Goal: Information Seeking & Learning: Learn about a topic

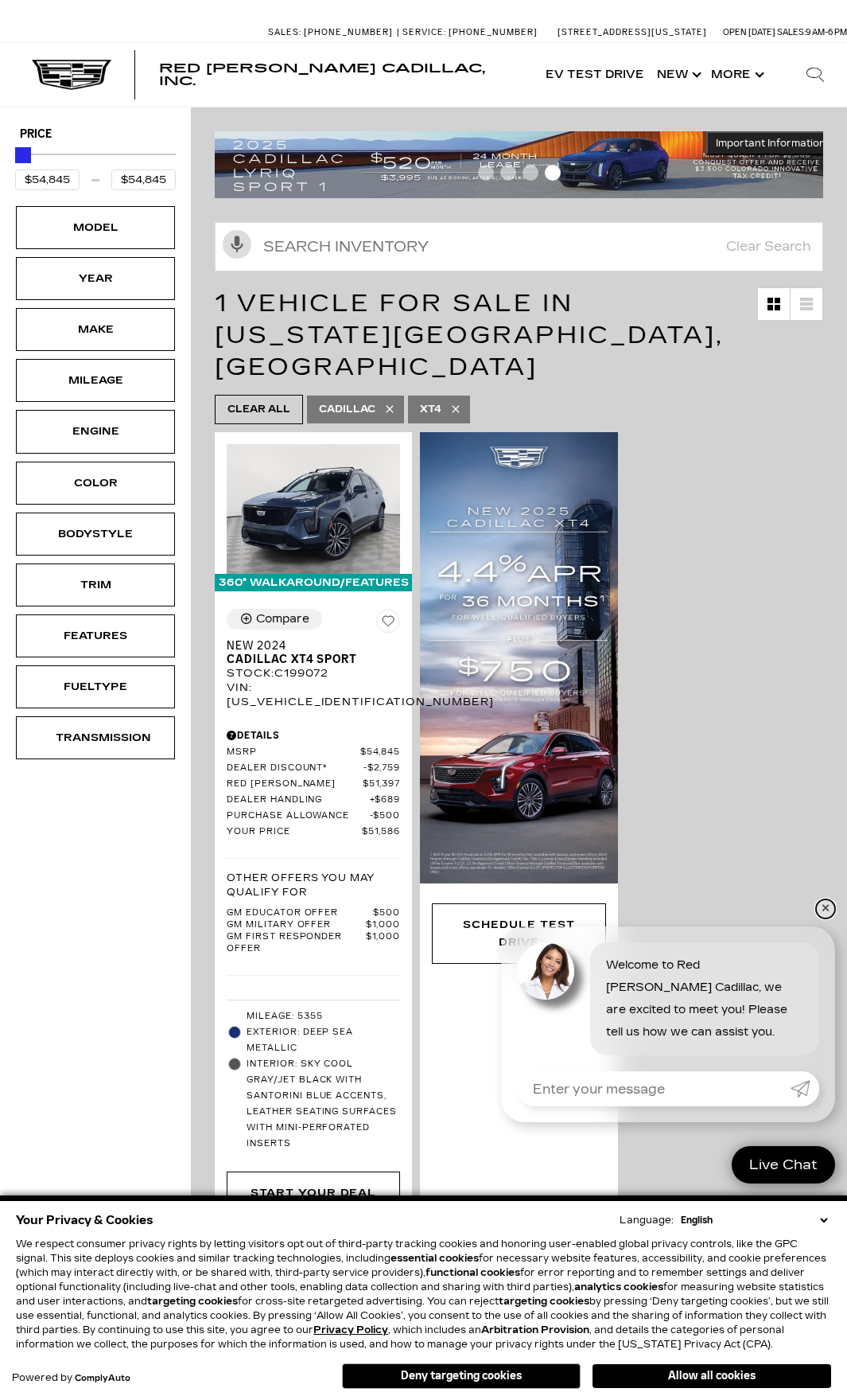
click at [829, 903] on link "✕" at bounding box center [825, 908] width 19 height 19
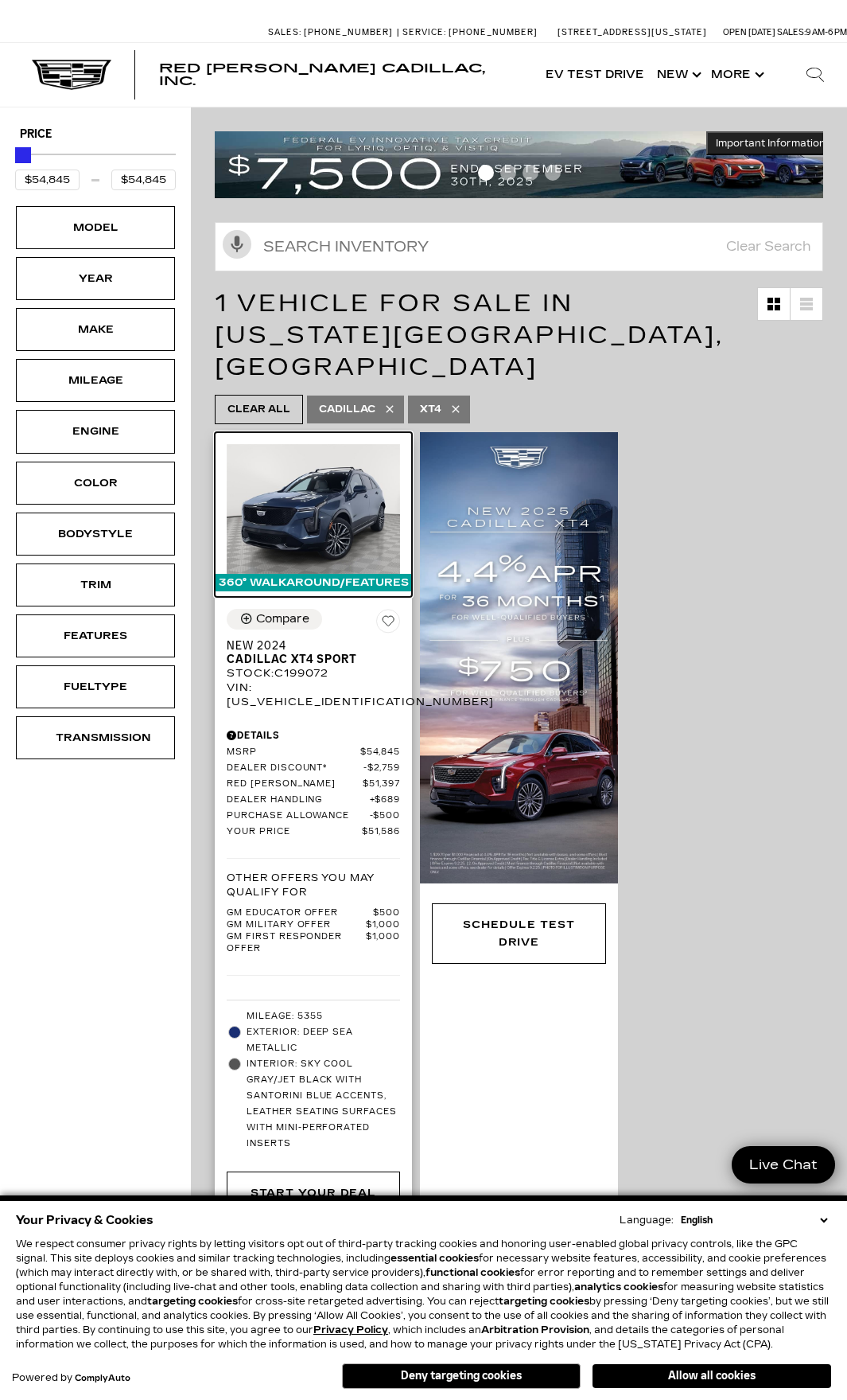
click at [287, 505] on img at bounding box center [314, 509] width 173 height 130
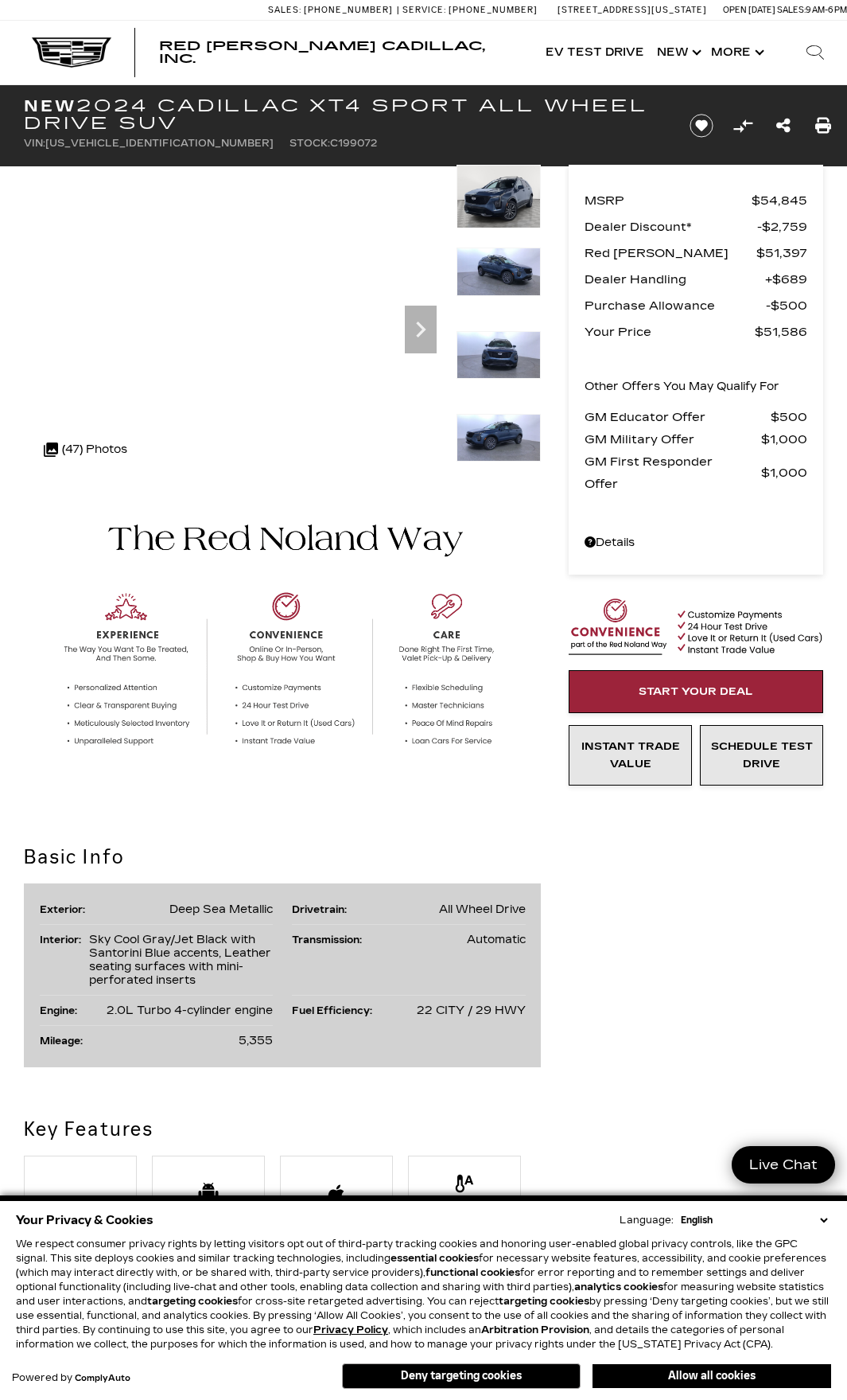
click at [495, 347] on img at bounding box center [499, 355] width 84 height 47
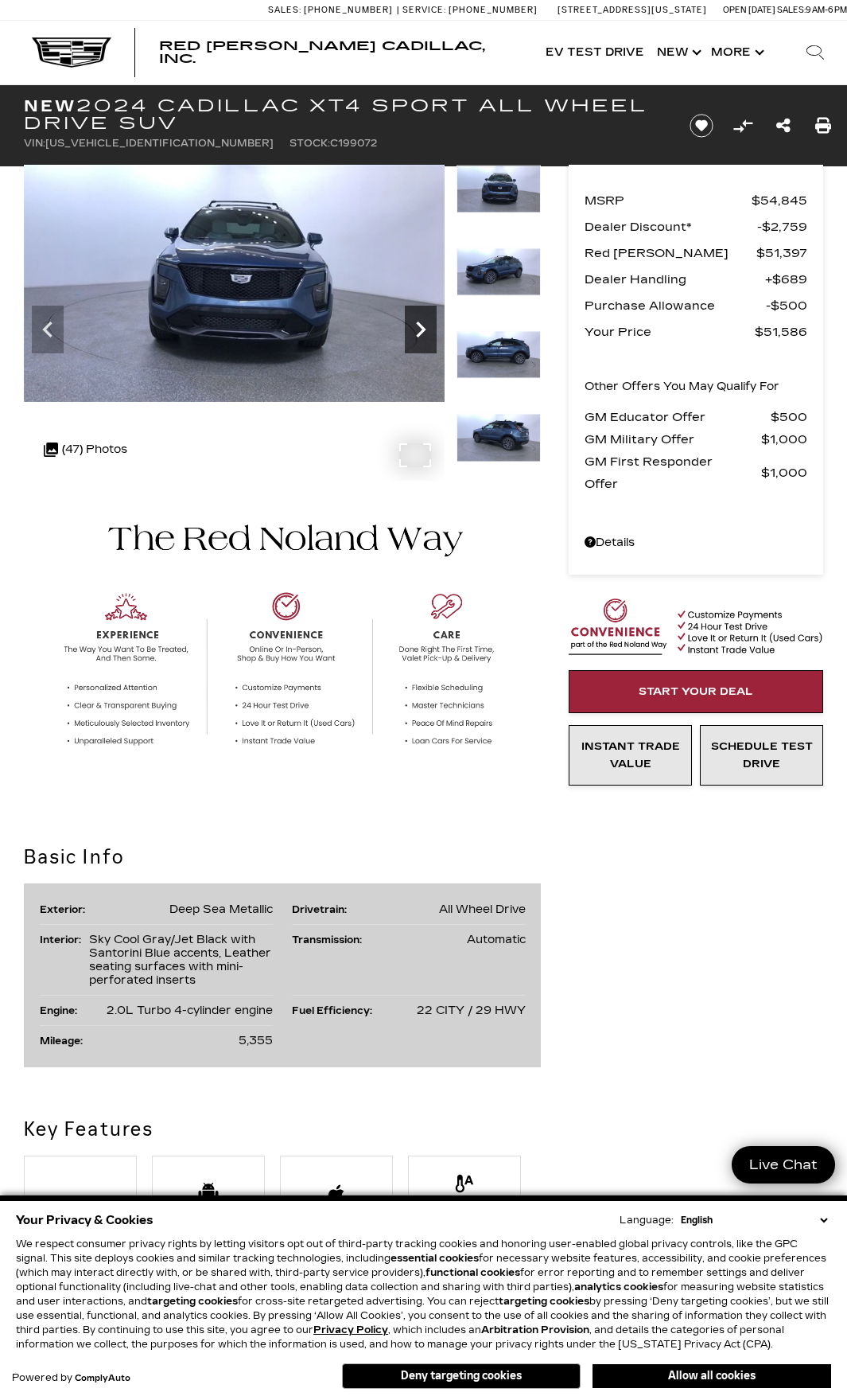
click at [421, 321] on icon "Next" at bounding box center [420, 329] width 32 height 32
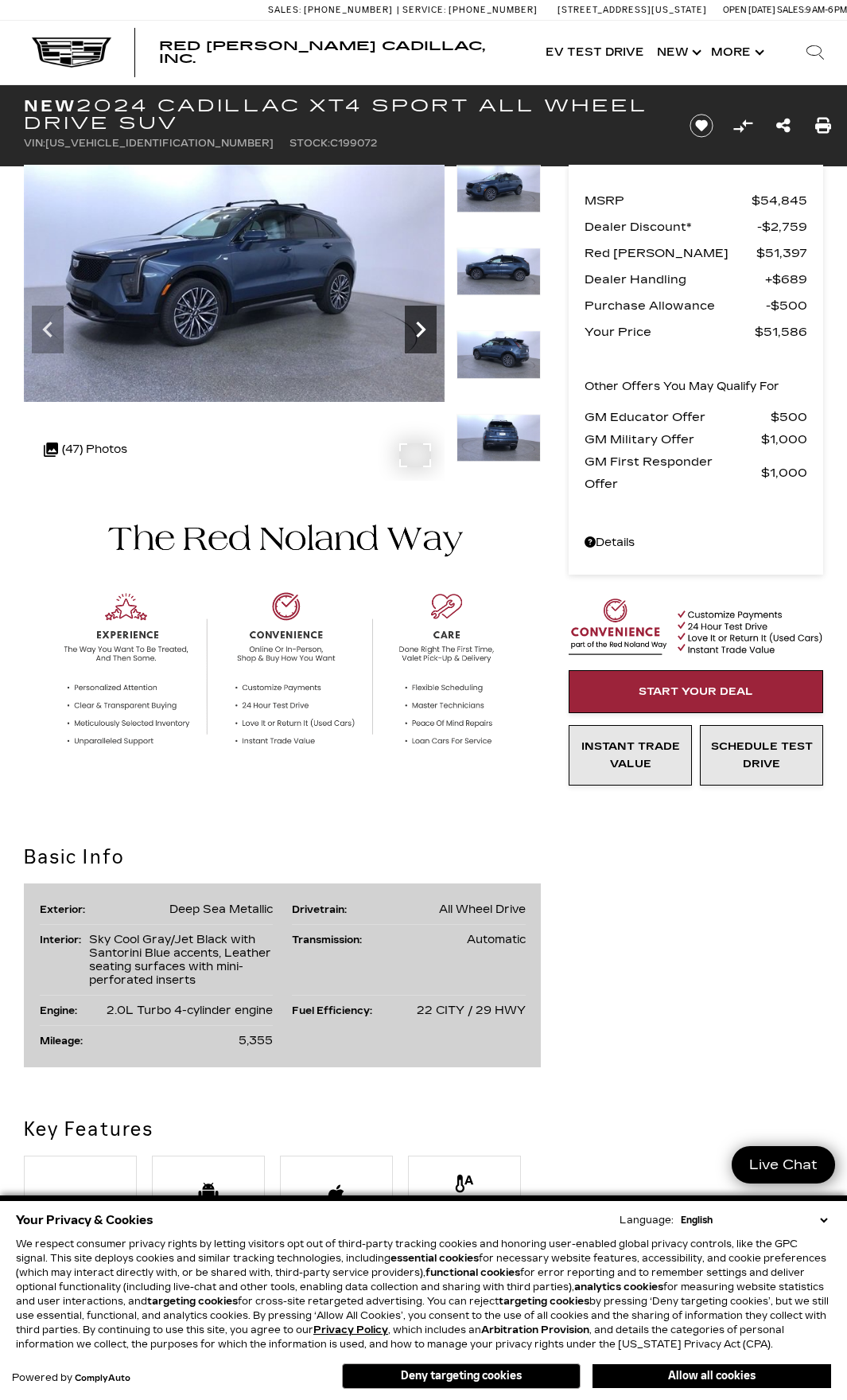
click at [420, 327] on icon "Next" at bounding box center [420, 329] width 32 height 32
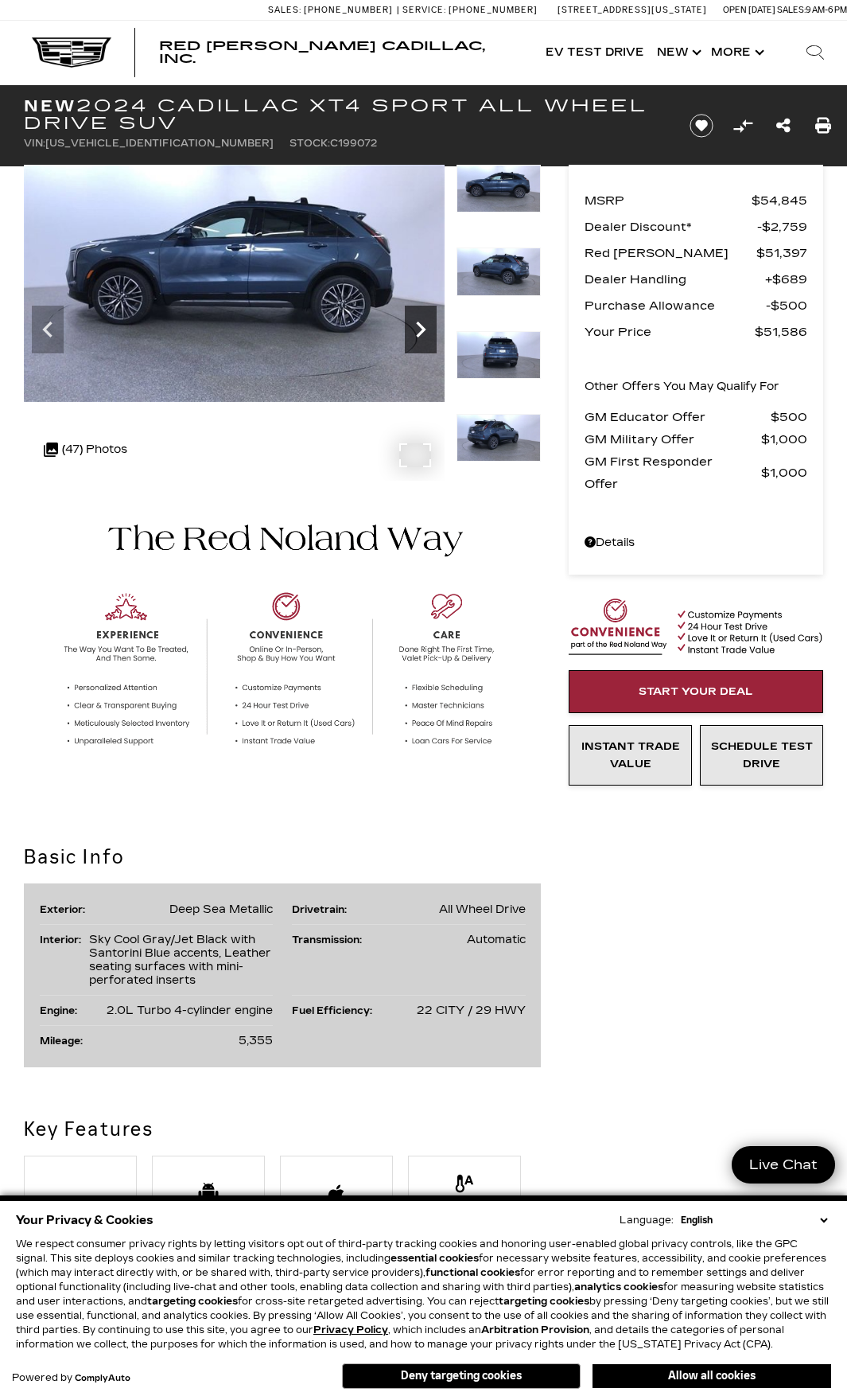
click at [418, 327] on icon "Next" at bounding box center [420, 329] width 32 height 32
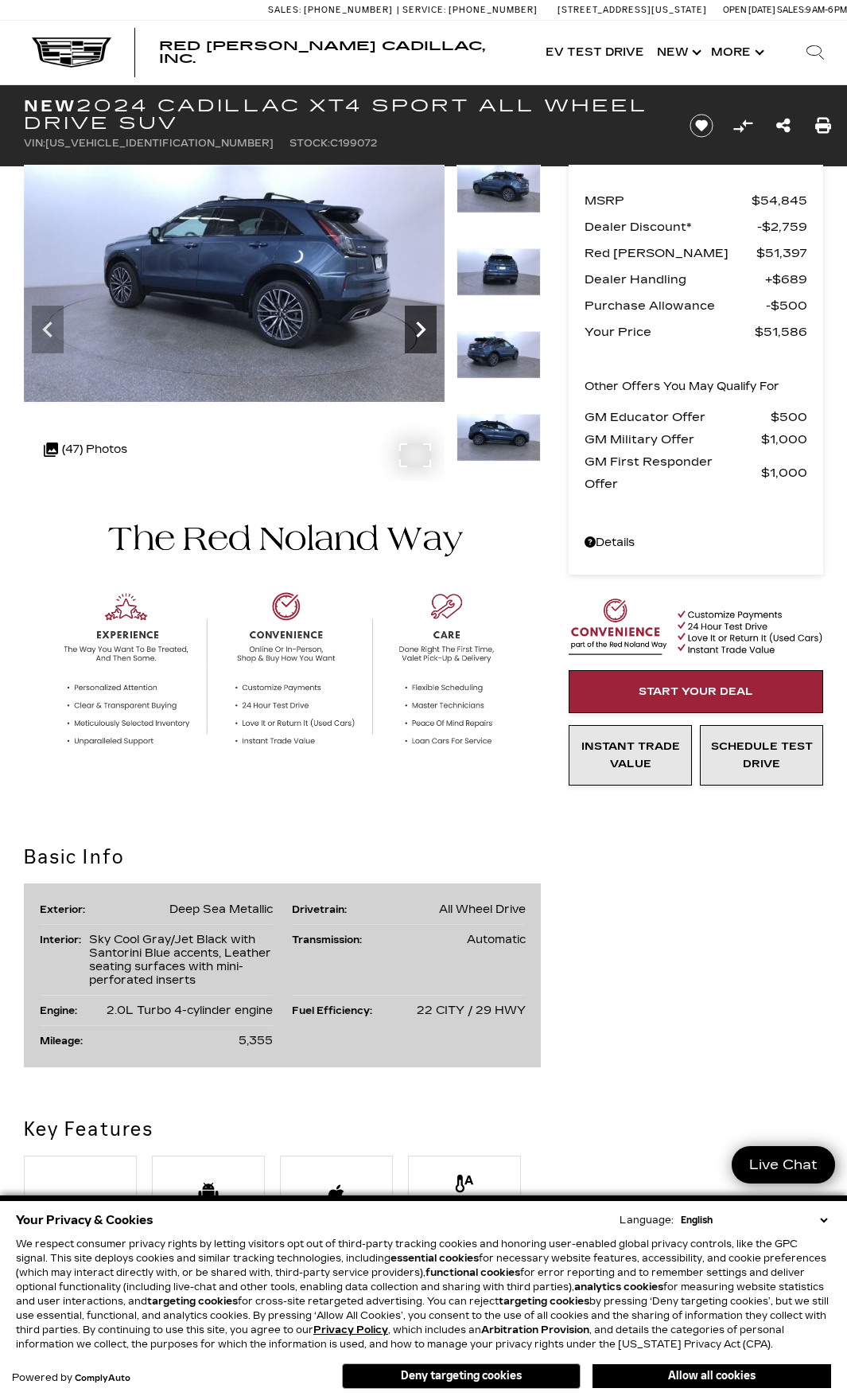
click at [418, 327] on icon "Next" at bounding box center [420, 329] width 32 height 32
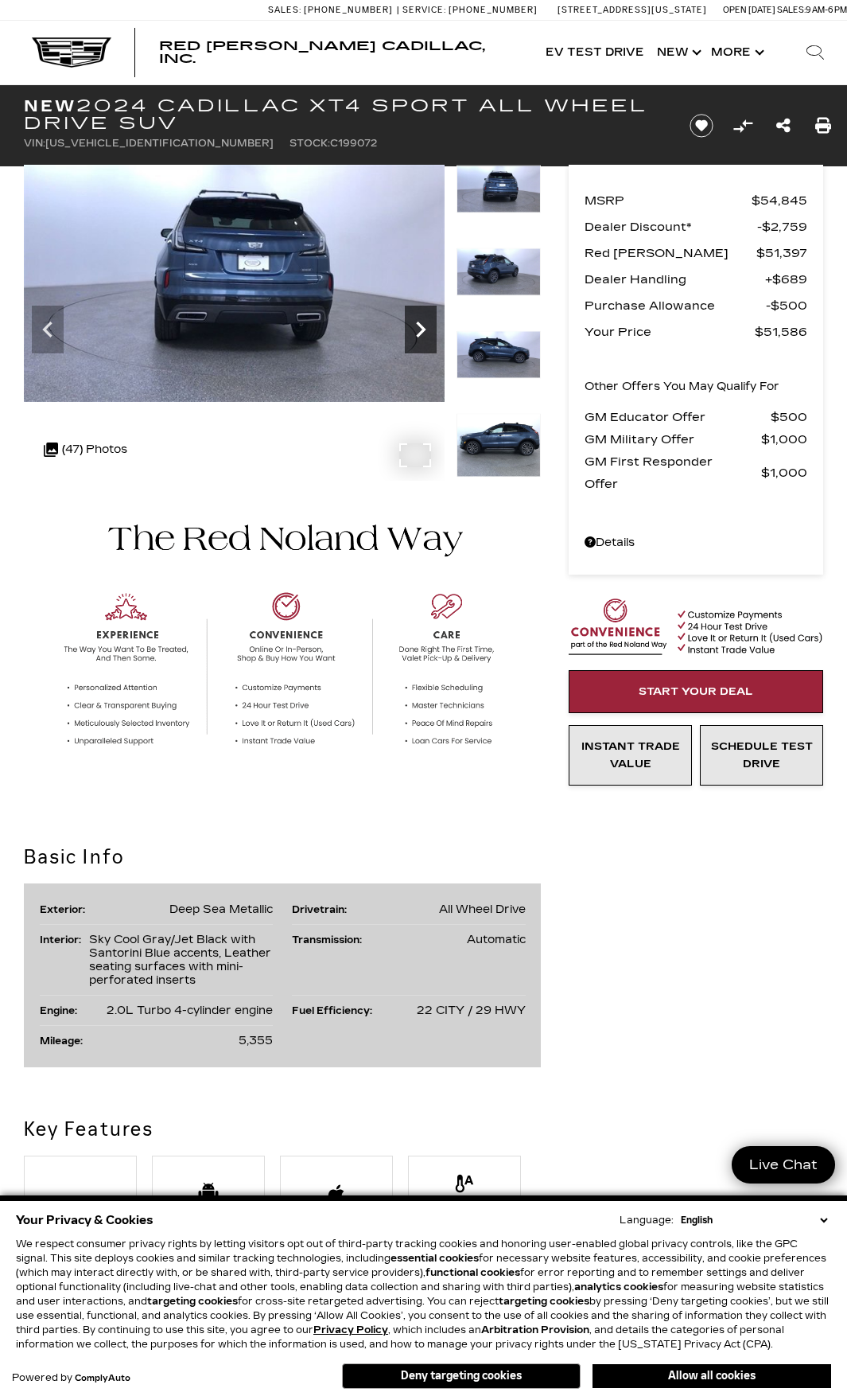
click at [418, 327] on icon "Next" at bounding box center [420, 329] width 32 height 32
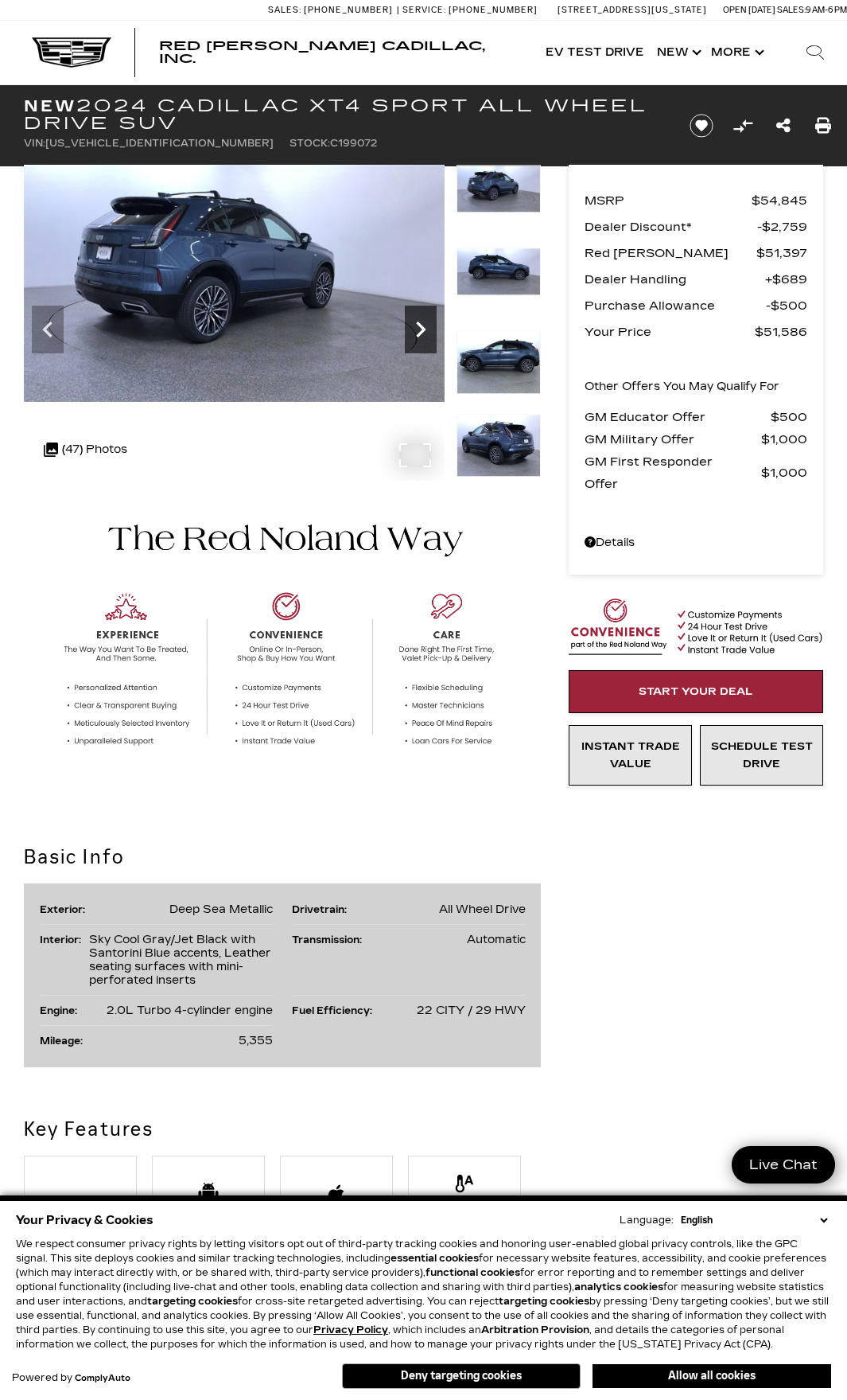
click at [418, 327] on icon "Next" at bounding box center [420, 329] width 32 height 32
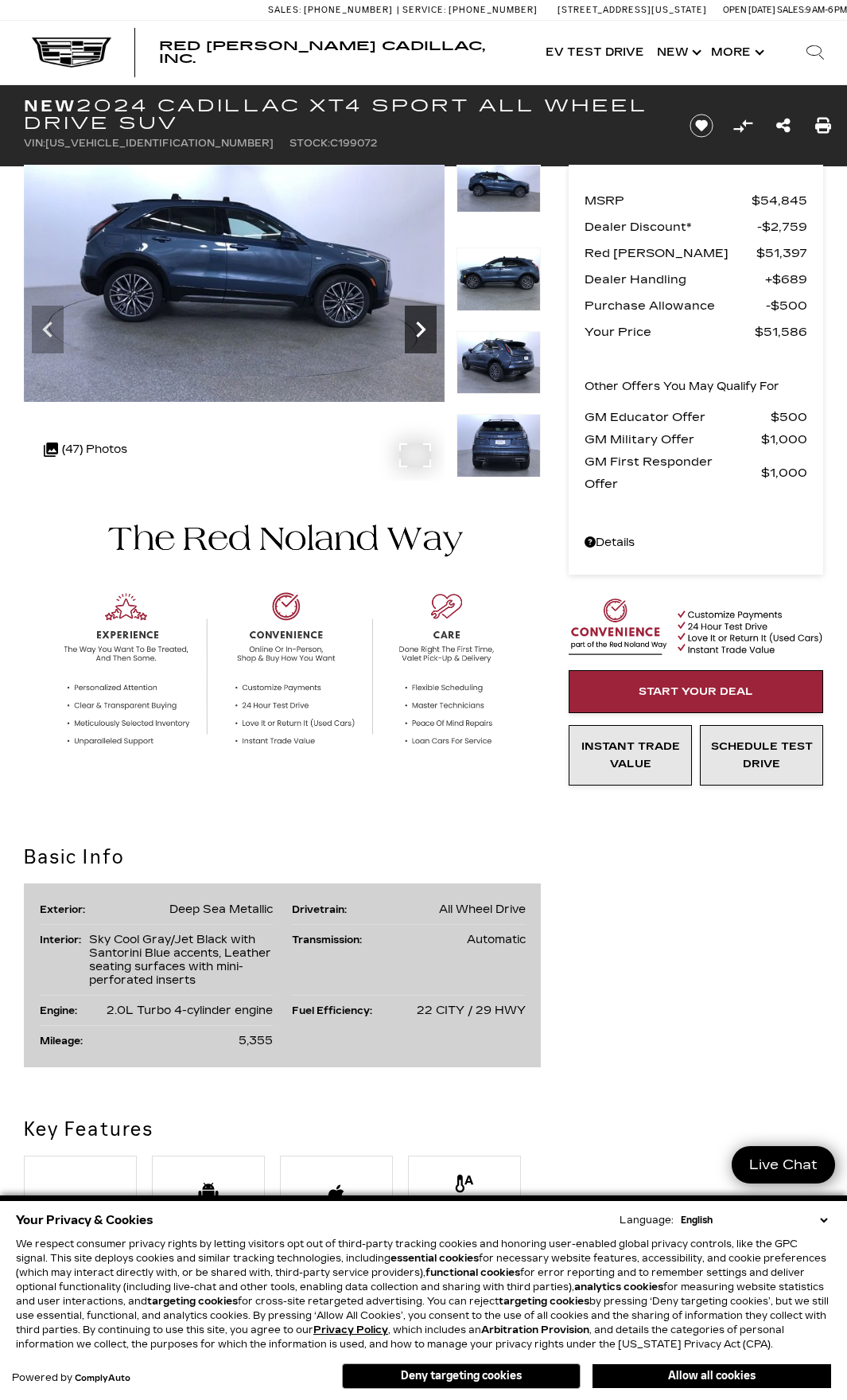
click at [418, 327] on icon "Next" at bounding box center [420, 329] width 32 height 32
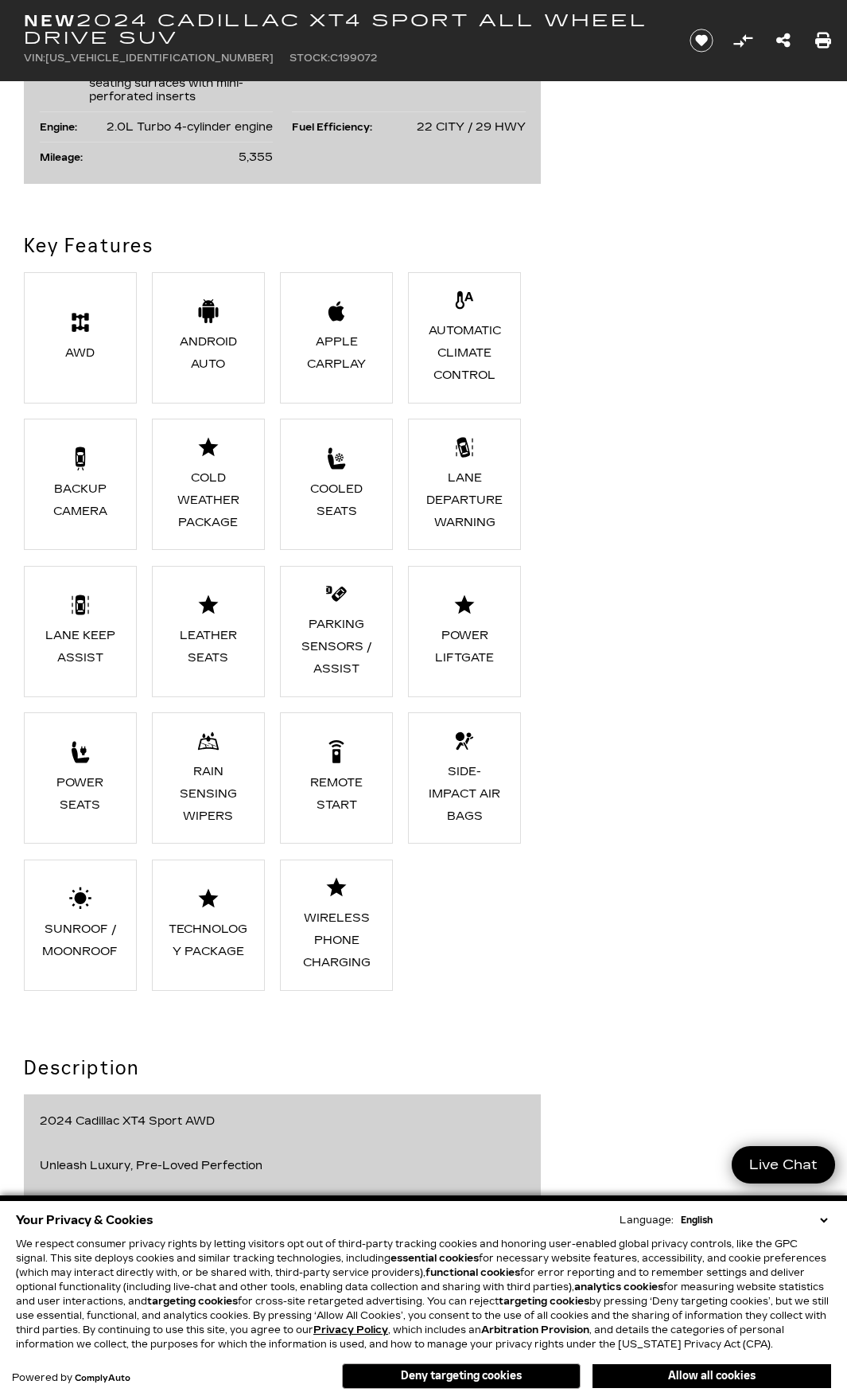
scroll to position [955, 0]
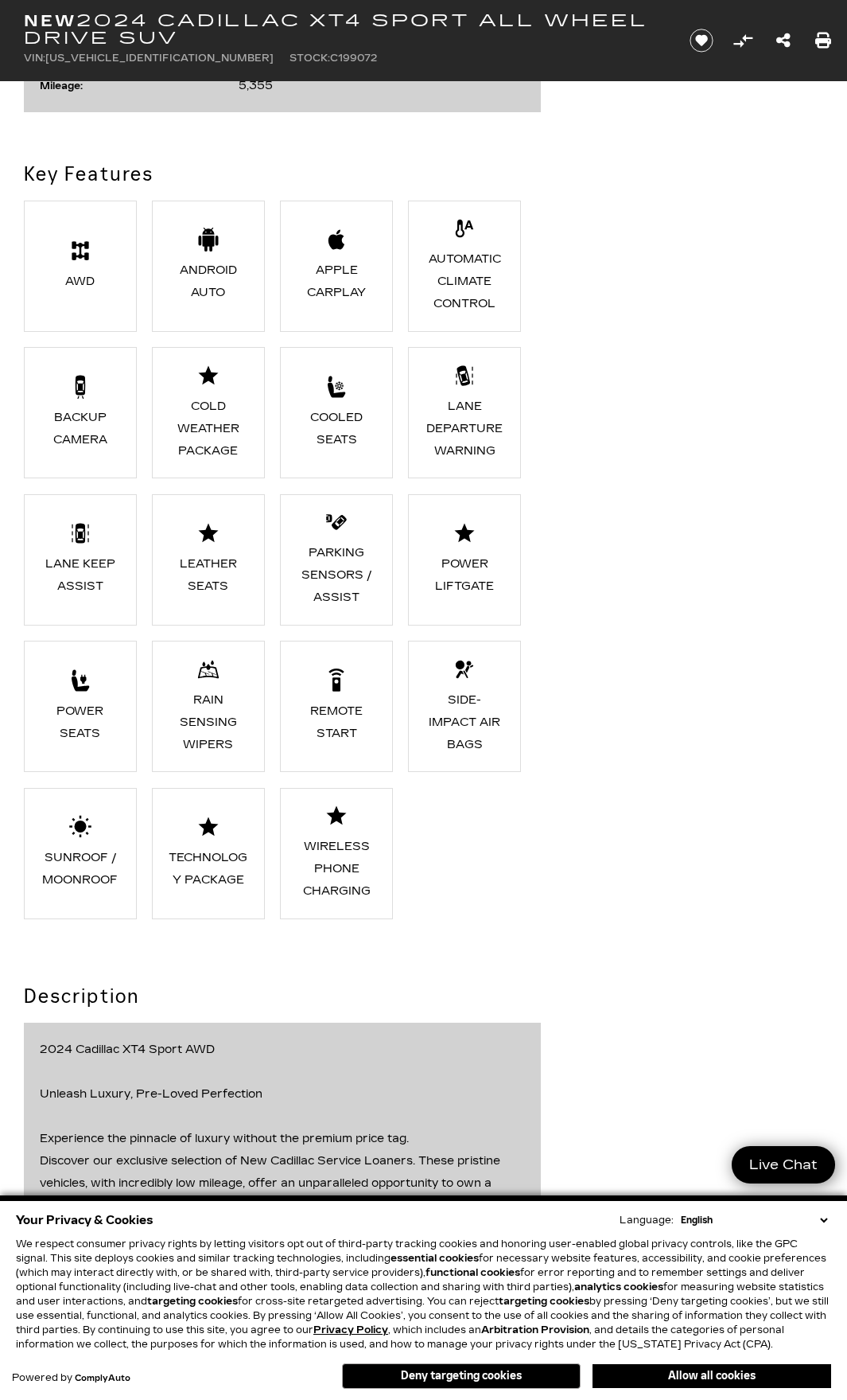
click at [205, 422] on div "Cold Weather Package" at bounding box center [209, 429] width 80 height 67
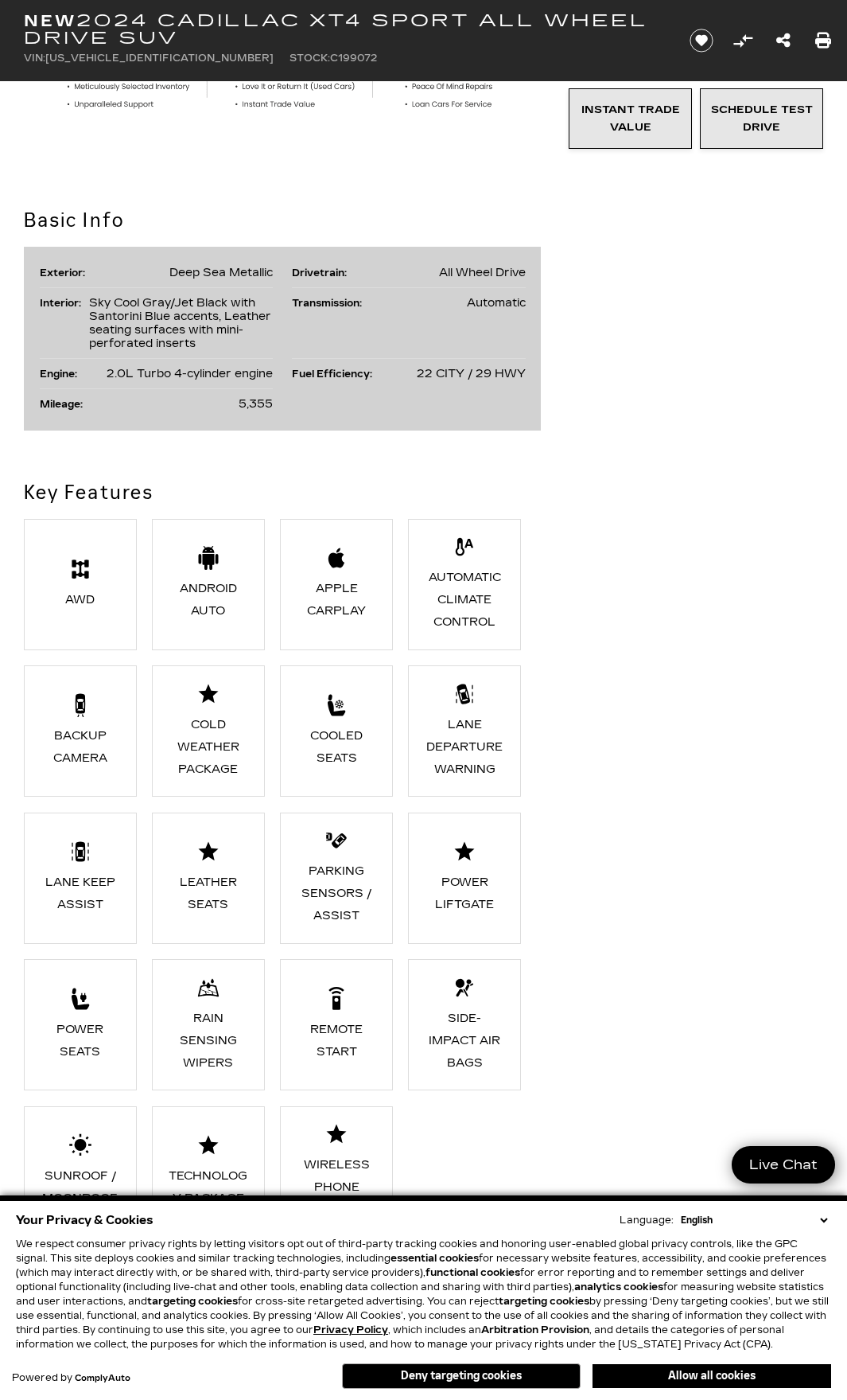
scroll to position [398, 0]
